Goal: Check status: Check status

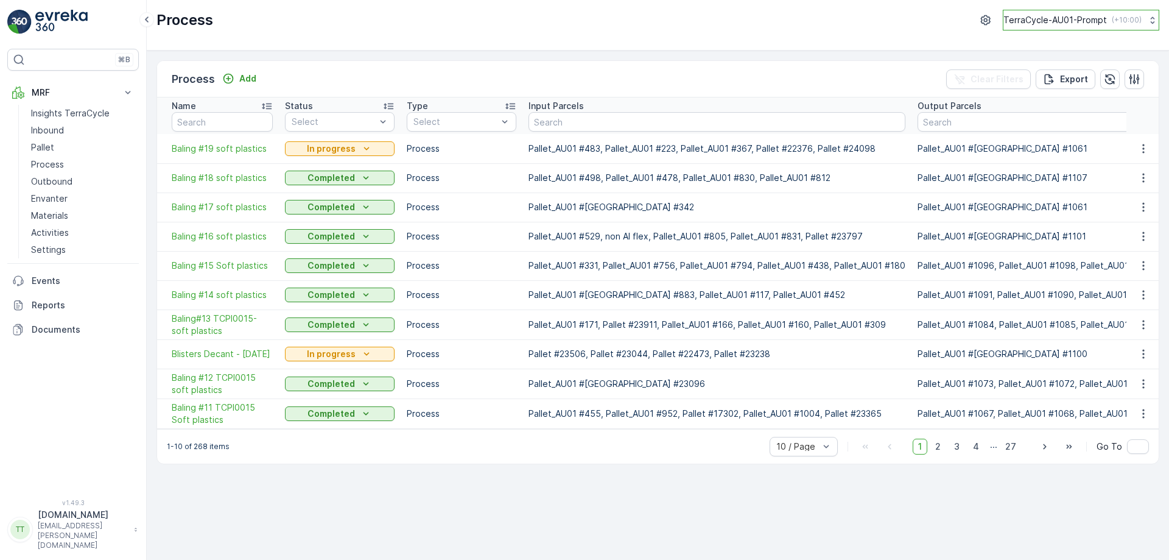
click at [1025, 19] on p "TerraCycle-AU01-Prompt" at bounding box center [1056, 20] width 104 height 12
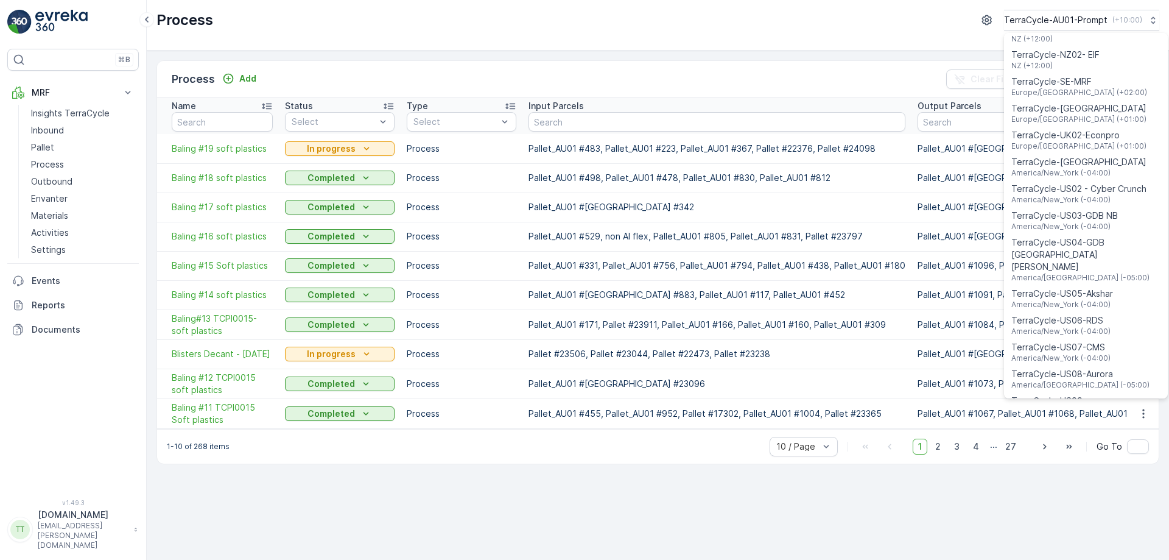
scroll to position [875, 0]
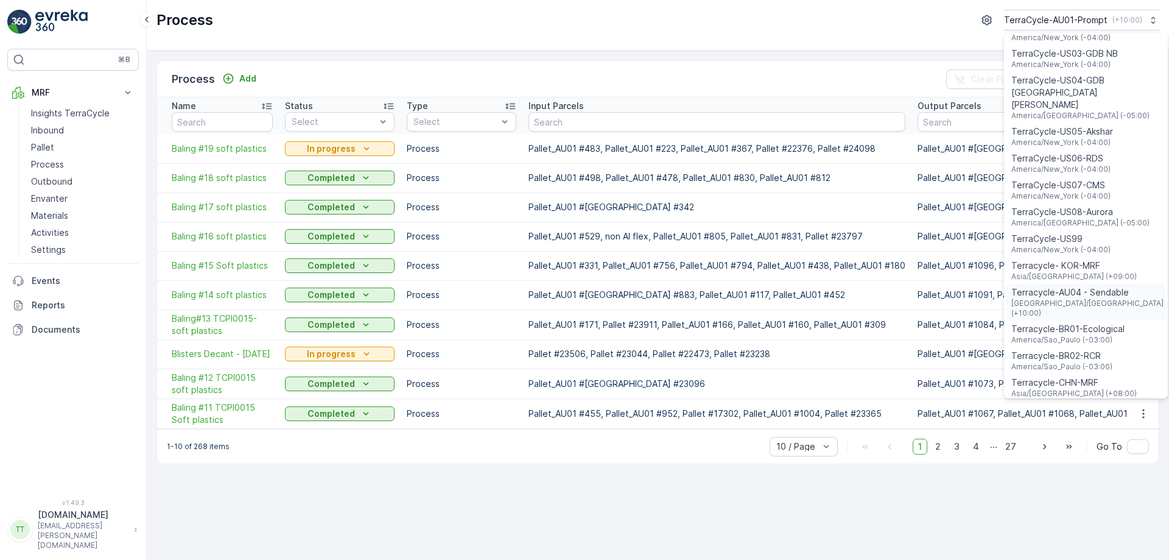
click at [1081, 286] on span "Terracycle-AU04 - Sendable" at bounding box center [1088, 292] width 152 height 12
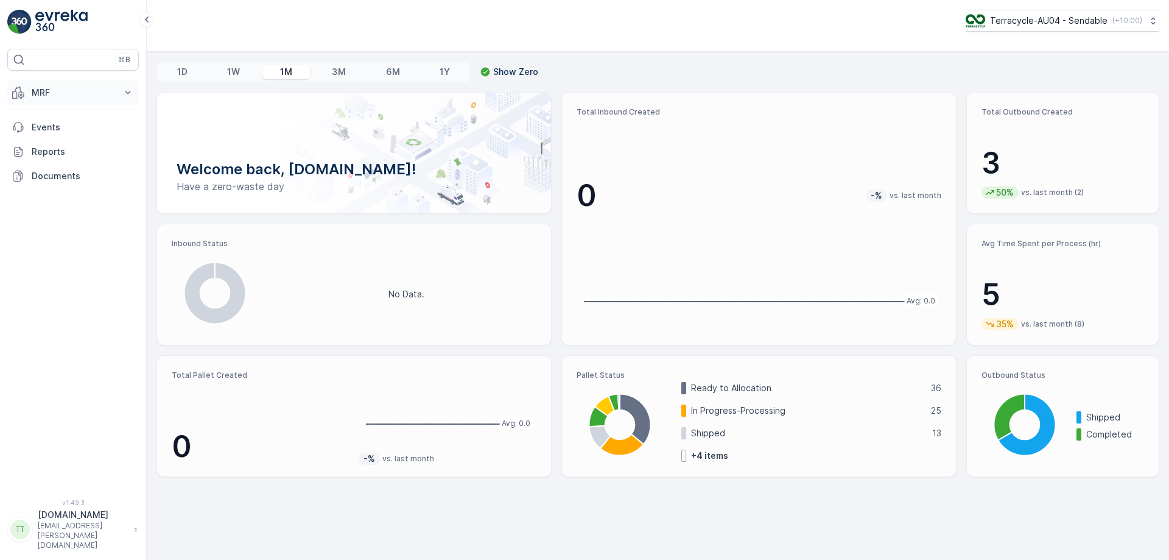
click at [87, 92] on p "MRF" at bounding box center [73, 92] width 83 height 12
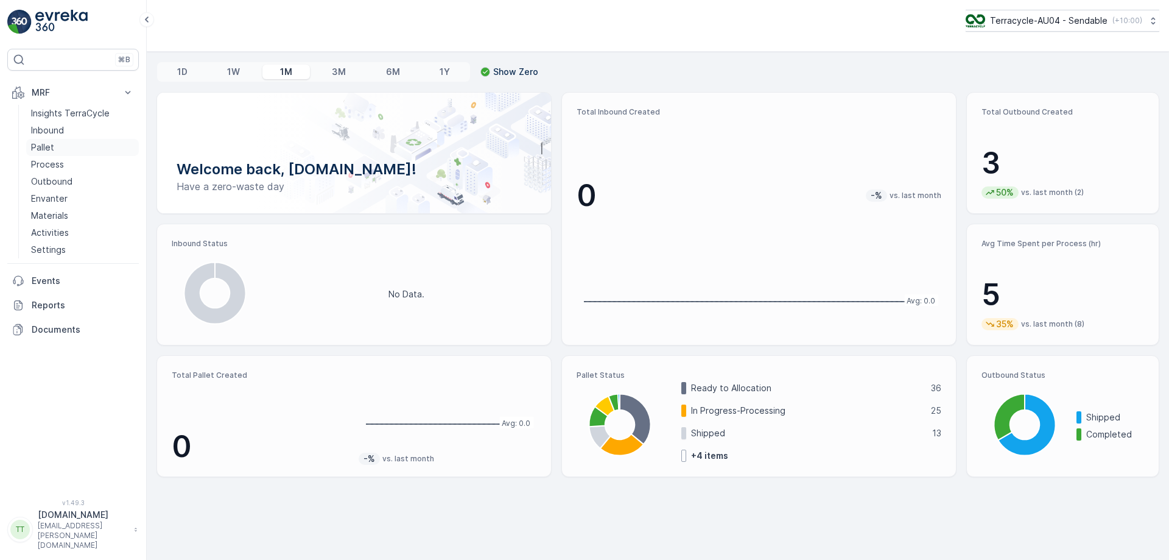
click at [63, 148] on link "Pallet" at bounding box center [82, 147] width 113 height 17
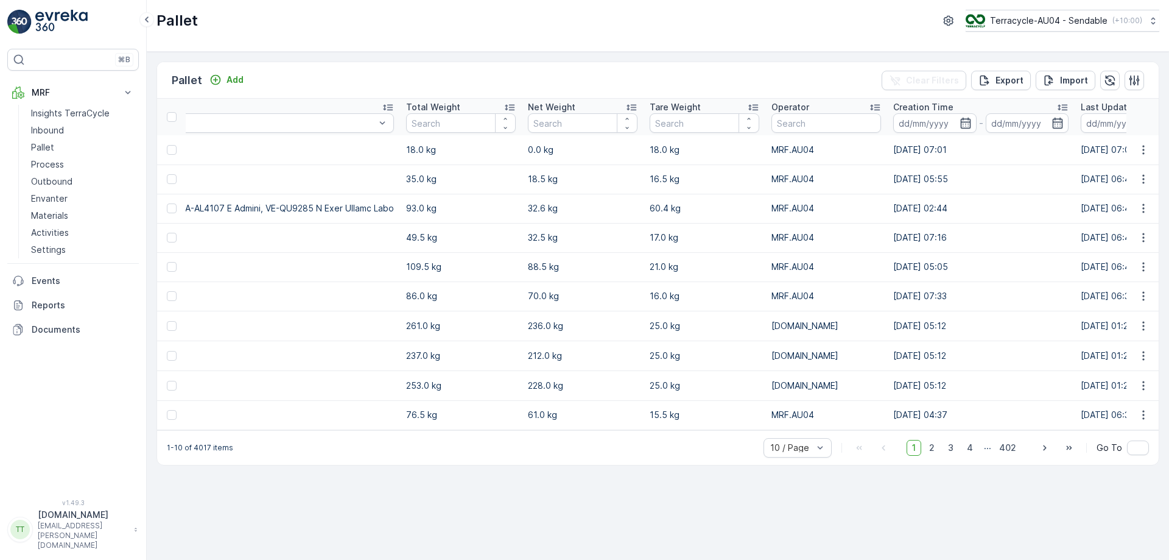
scroll to position [0, 5170]
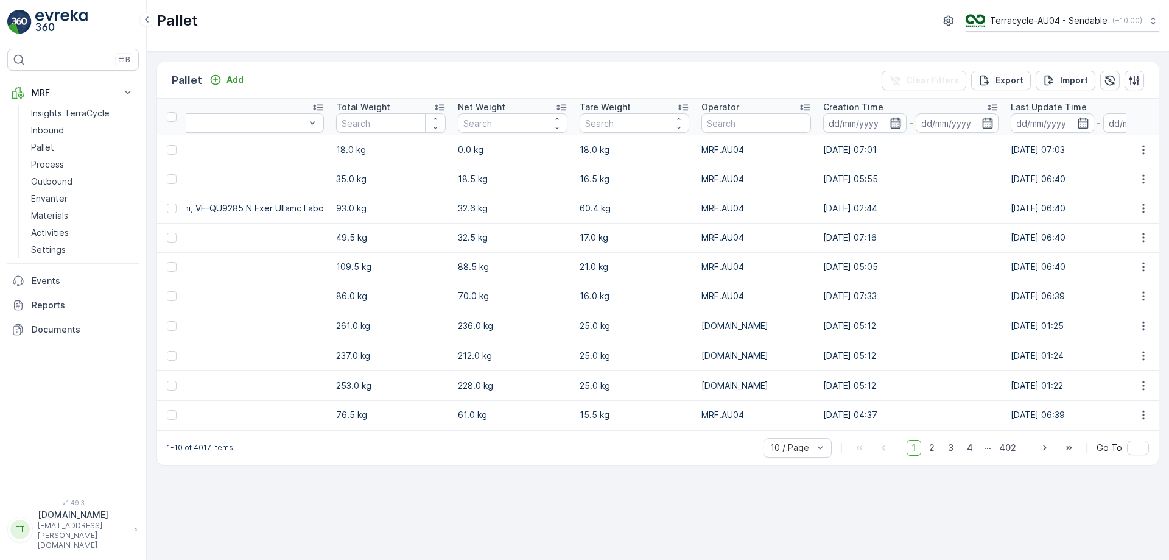
click at [890, 119] on icon "button" at bounding box center [895, 123] width 10 height 11
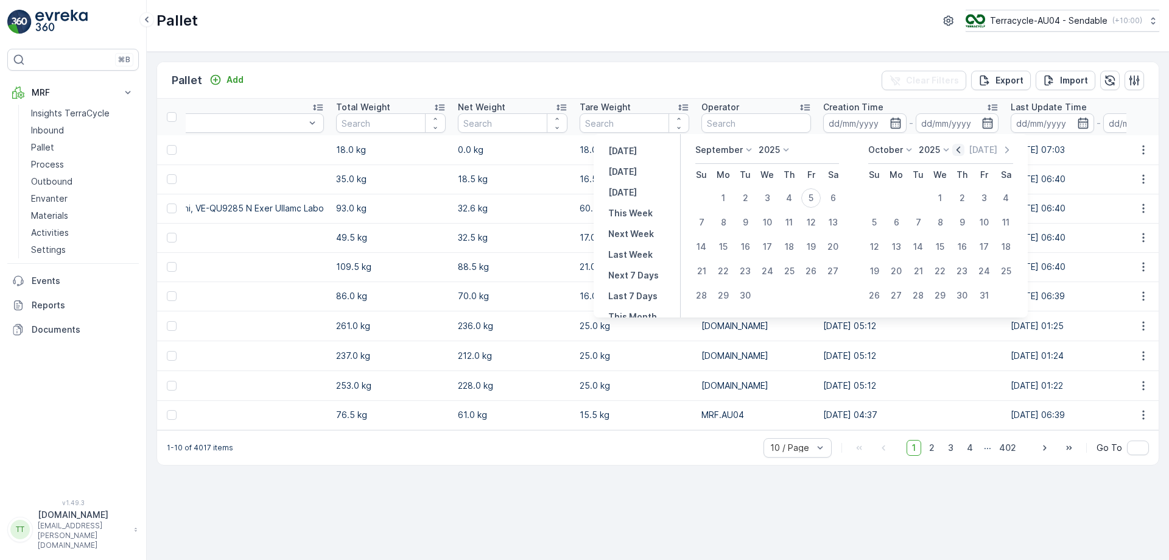
click at [960, 149] on icon "button" at bounding box center [959, 149] width 4 height 7
click at [725, 298] on div "25" at bounding box center [723, 295] width 19 height 19
type input "[DATE]"
click at [725, 298] on div "25" at bounding box center [723, 295] width 19 height 19
type input "[DATE]"
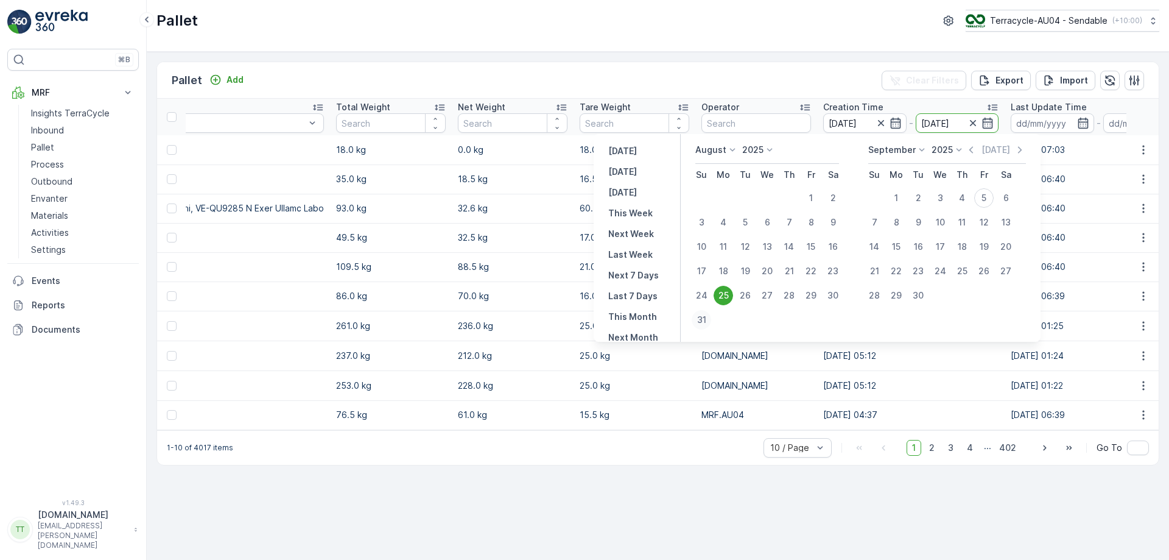
click at [703, 317] on div "31" at bounding box center [701, 319] width 19 height 19
type input "[DATE]"
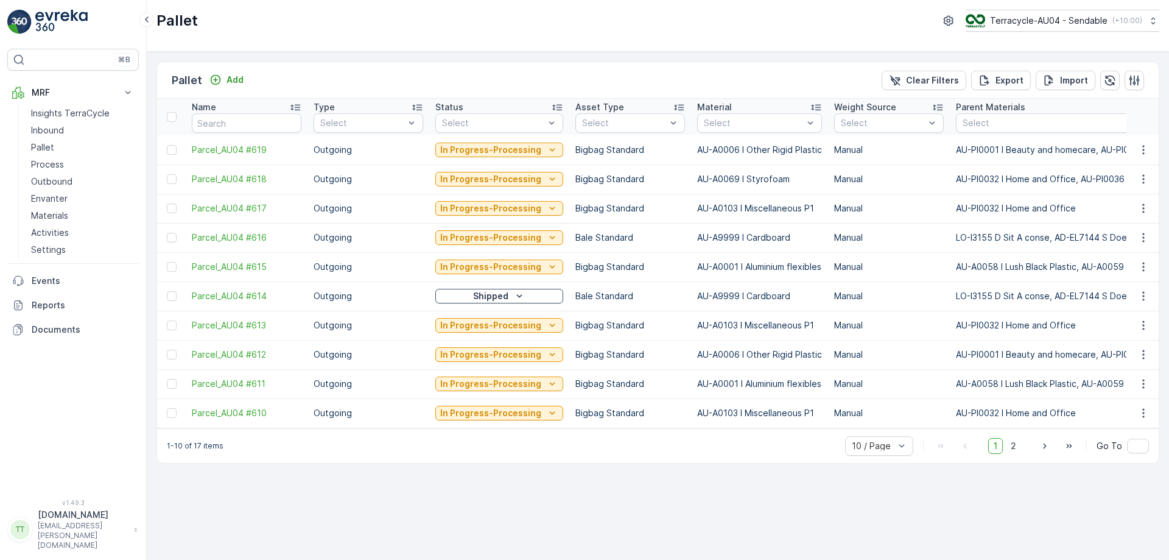
click at [698, 175] on td "AU-A0069 I Styrofoam" at bounding box center [759, 178] width 137 height 29
copy td "AU-A0069 I Styrofoam"
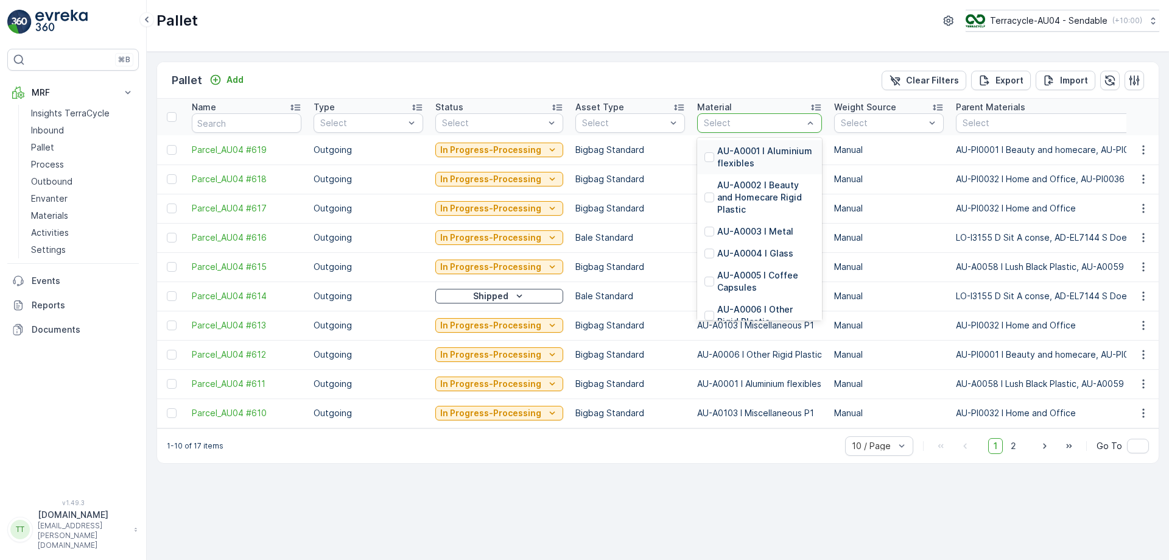
type input "AU-A0069 I Styrofoam"
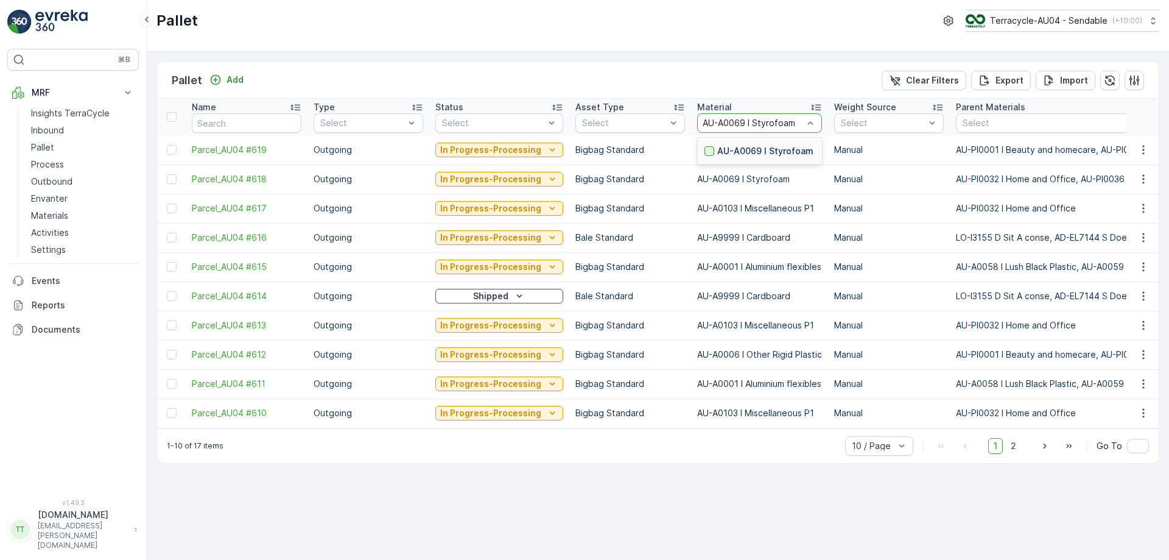
click at [705, 149] on div at bounding box center [710, 151] width 10 height 10
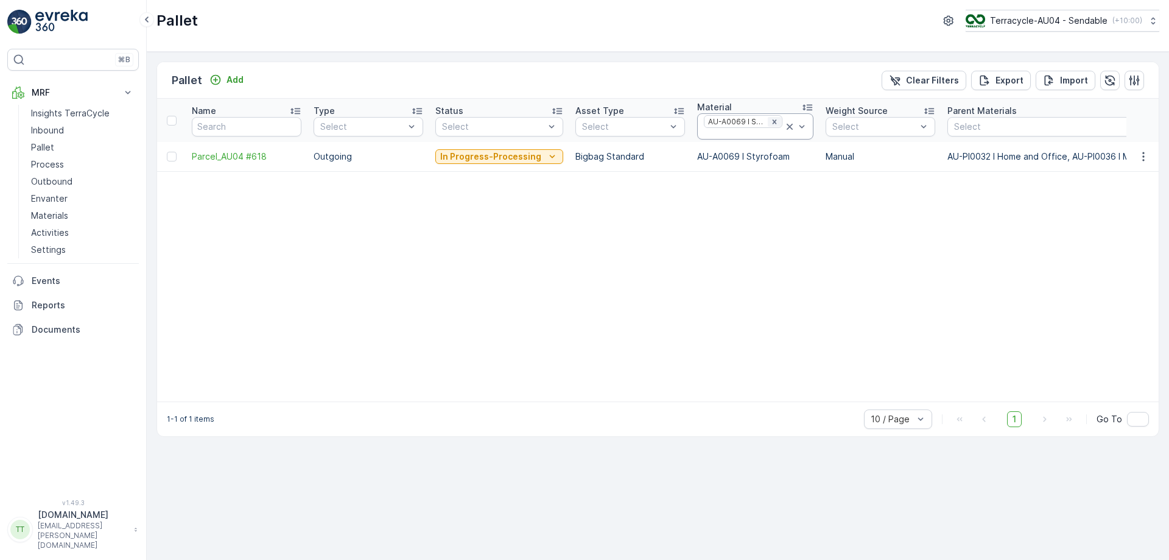
click at [770, 121] on icon "Remove AU-A0069 I Styrofoam" at bounding box center [774, 122] width 9 height 9
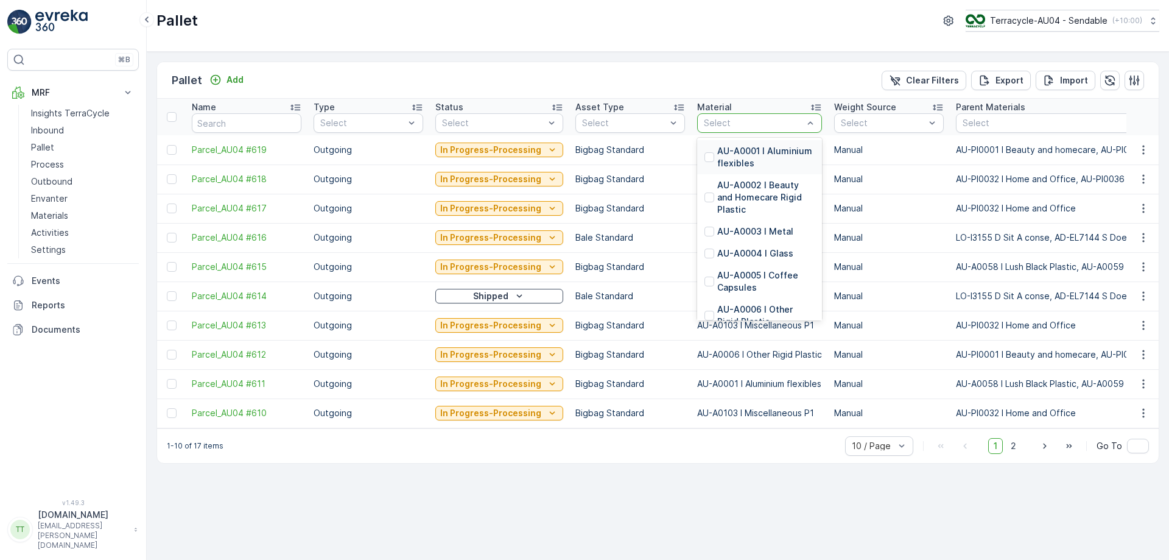
type input "AU-A0103 I Miscellaneous P1"
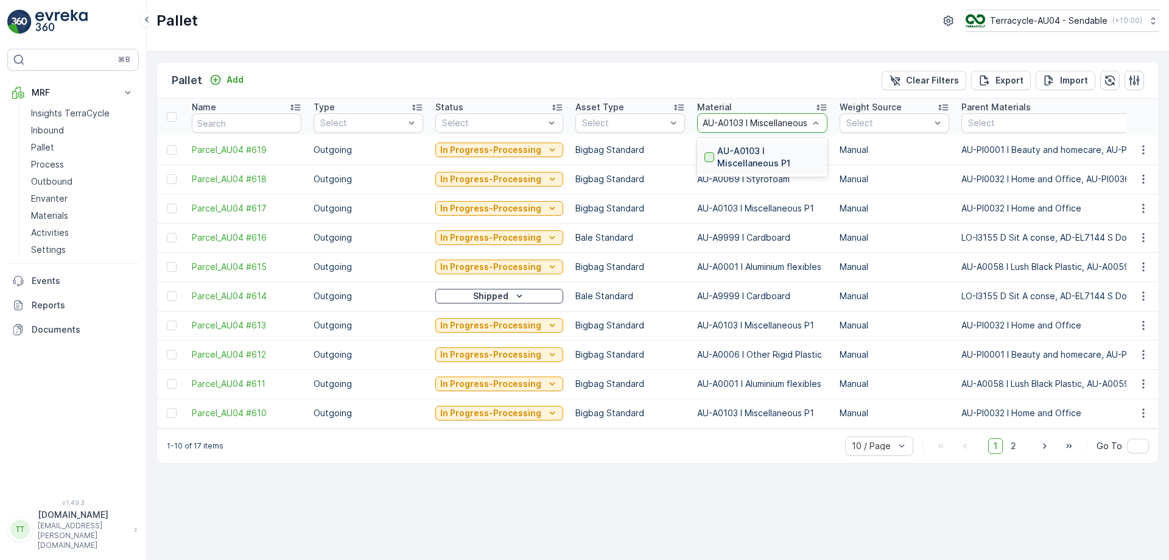
click at [705, 161] on div at bounding box center [710, 157] width 10 height 10
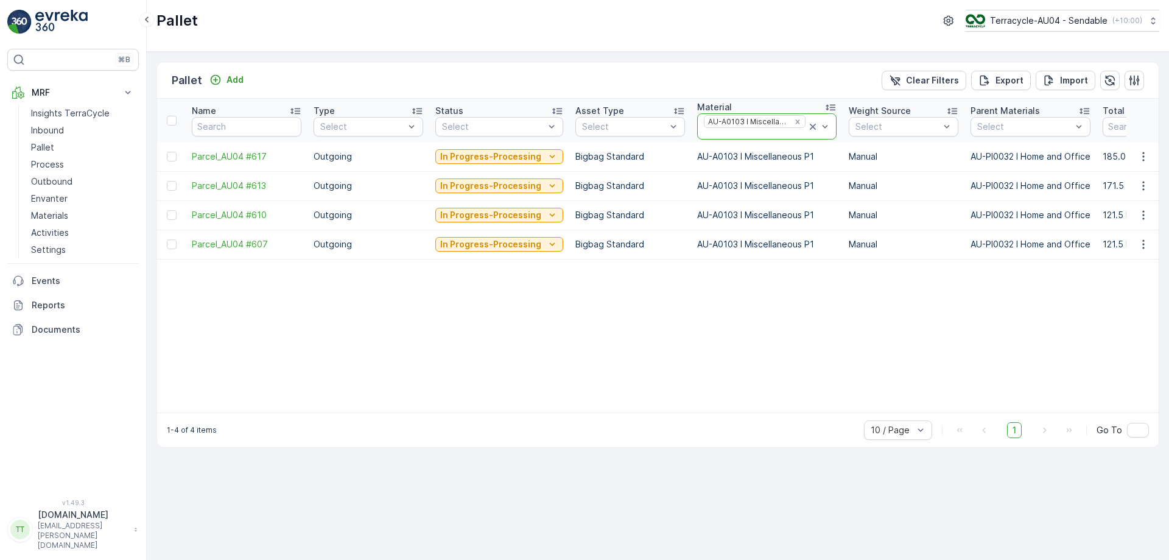
click at [810, 125] on icon at bounding box center [813, 127] width 6 height 6
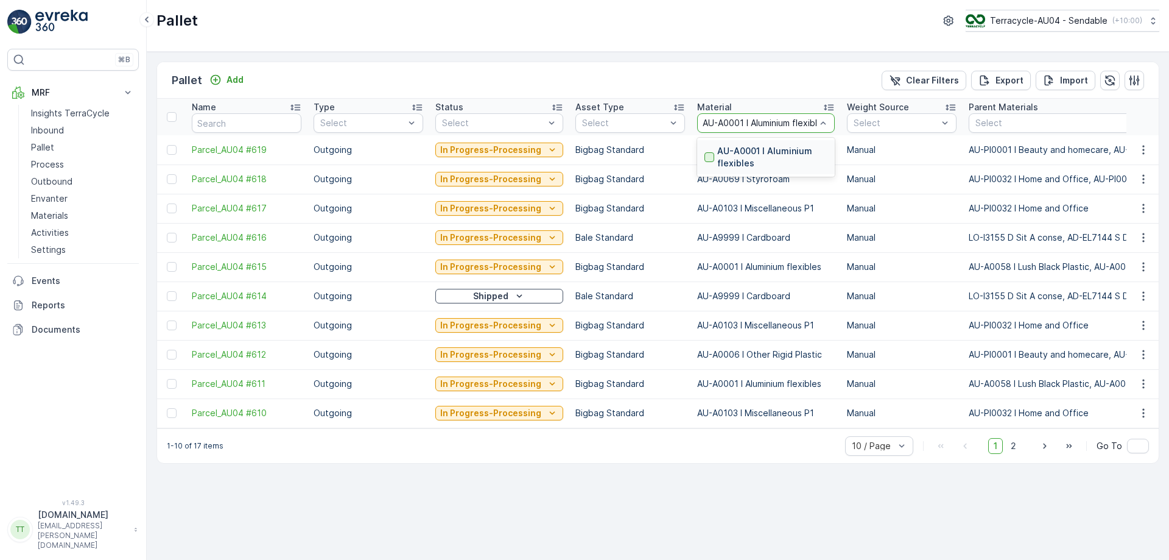
click at [705, 157] on div at bounding box center [710, 157] width 10 height 10
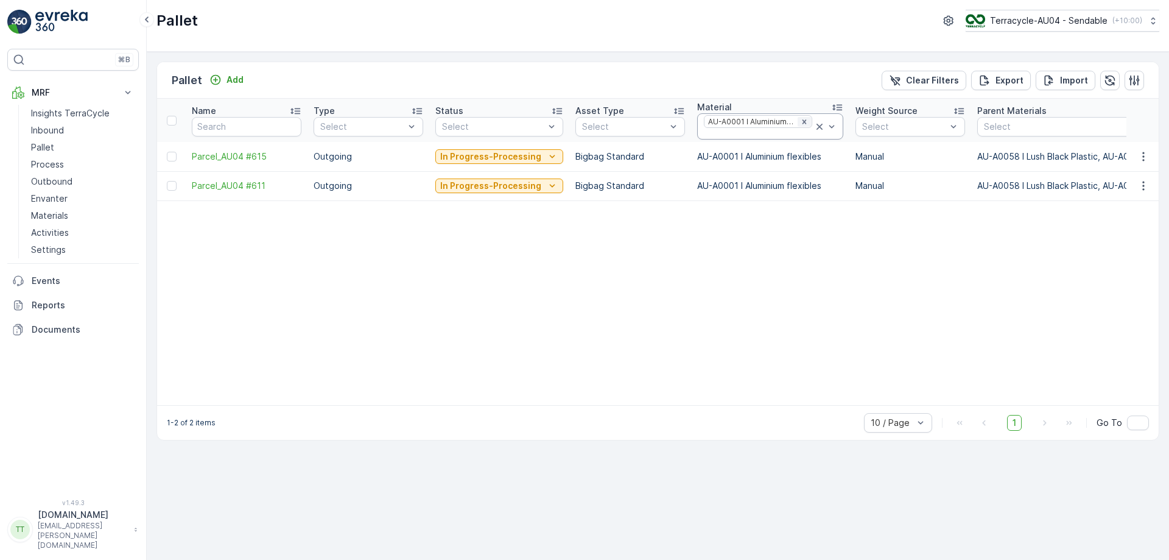
click at [802, 123] on icon "Remove AU-A0001 I Aluminium flexibles" at bounding box center [804, 121] width 4 height 4
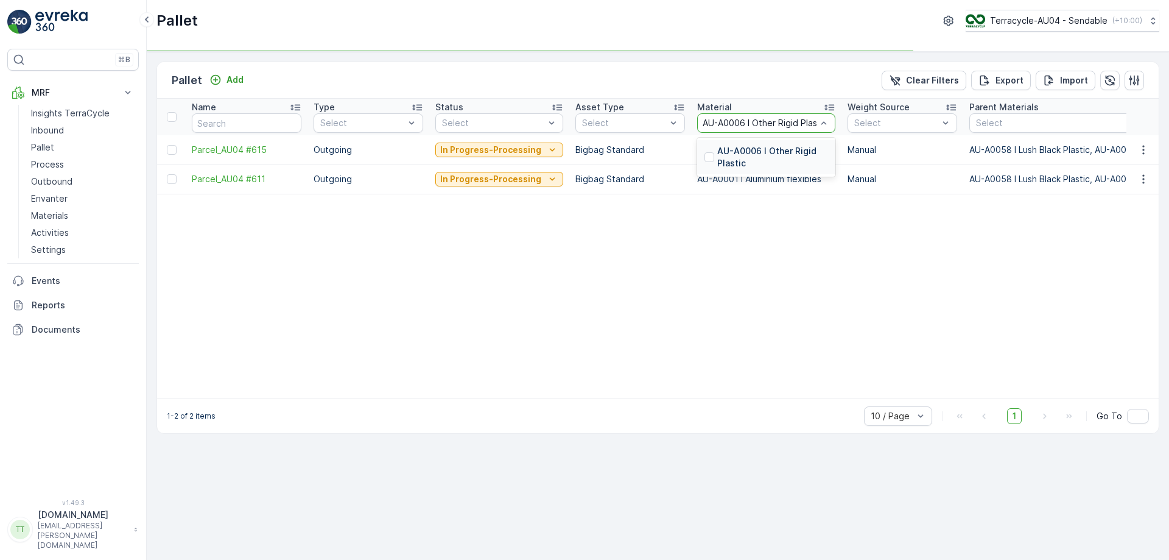
type input "AU-A0006 I Other Rigid Plastic"
click at [712, 152] on div "AU-A0006 I Other Rigid Plastic" at bounding box center [767, 157] width 124 height 24
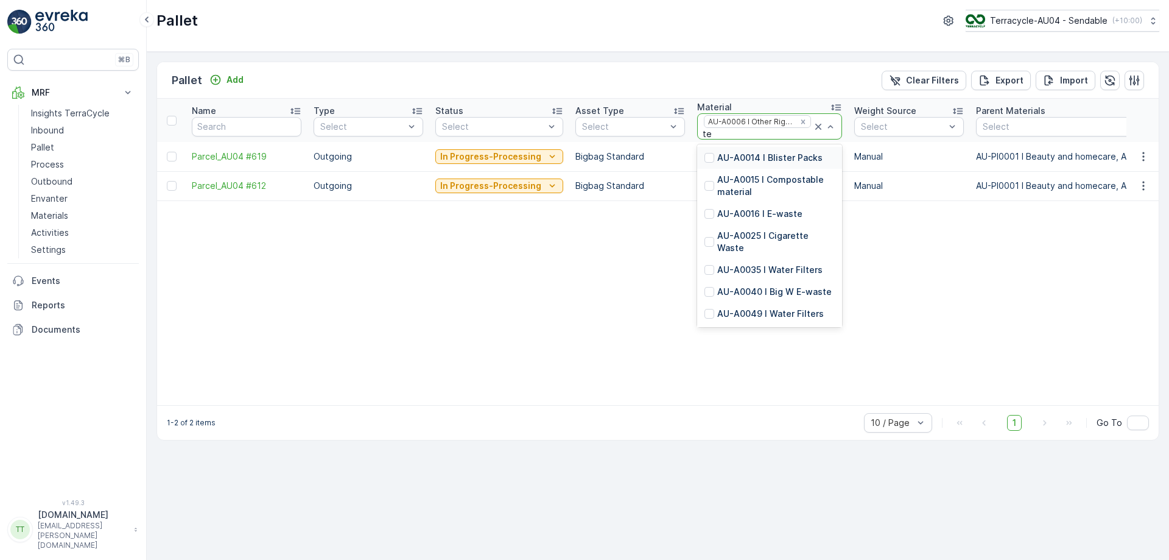
type input "tex"
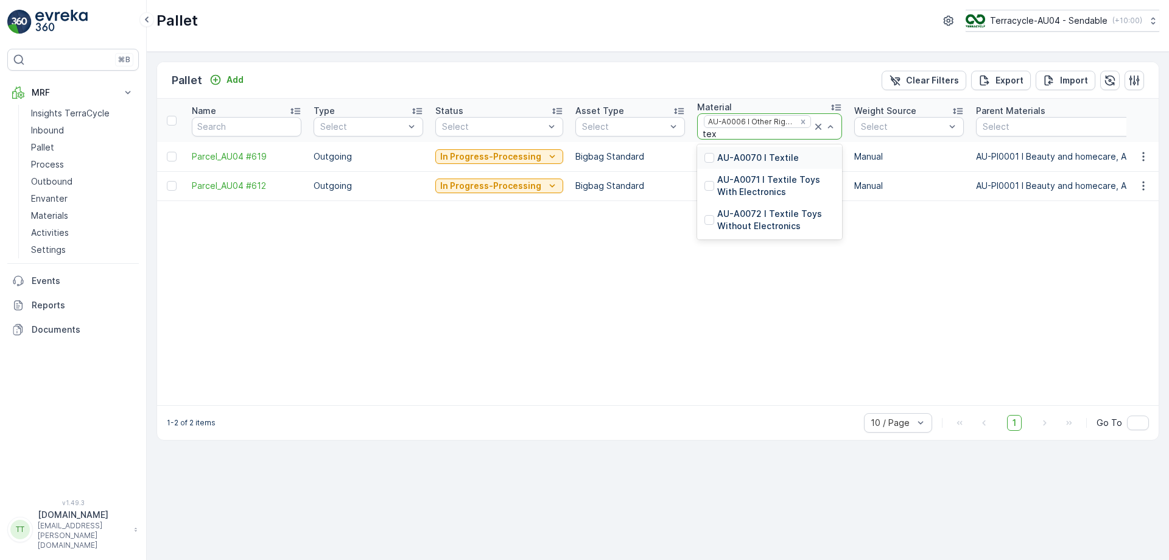
click at [755, 159] on p "AU-A0070 I Textile" at bounding box center [758, 158] width 82 height 12
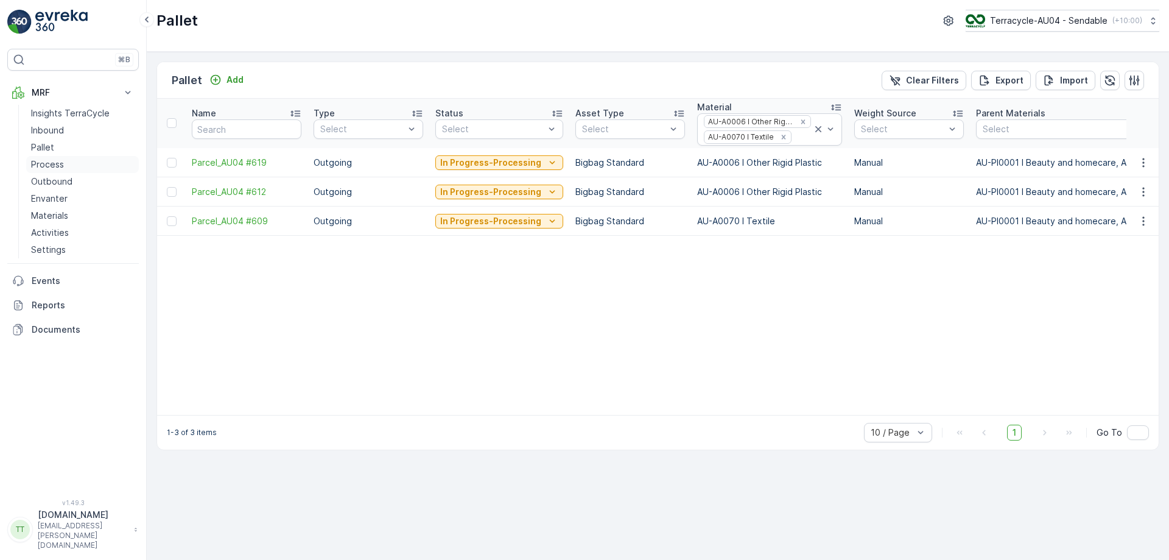
click at [63, 164] on link "Process" at bounding box center [82, 164] width 113 height 17
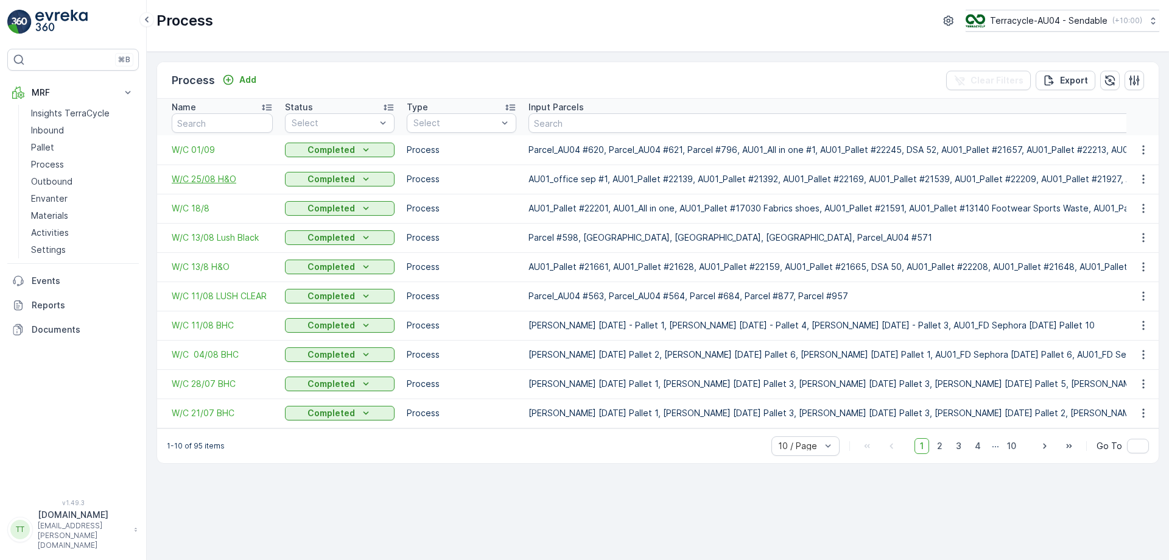
click at [214, 180] on span "W/C 25/08 H&O" at bounding box center [222, 179] width 101 height 12
